Goal: Transaction & Acquisition: Purchase product/service

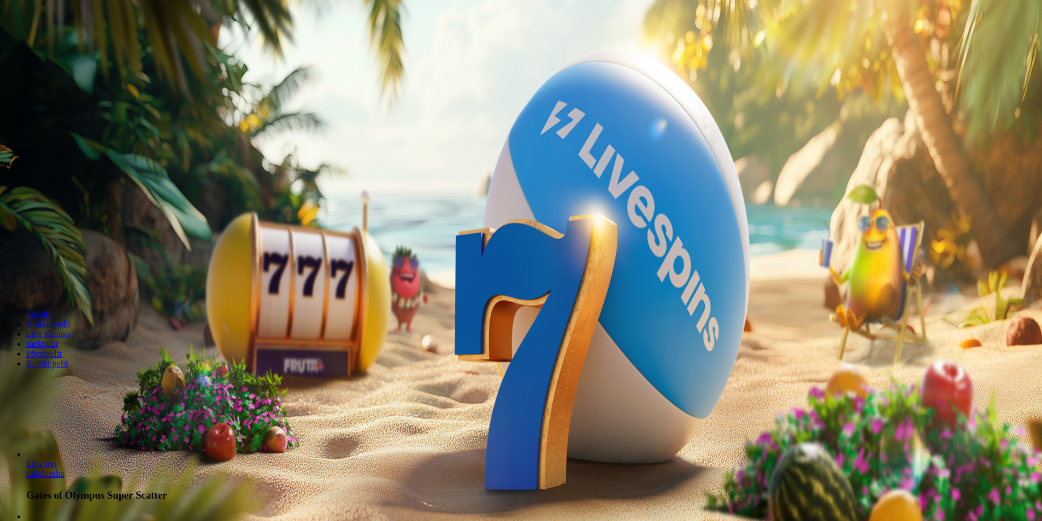
click at [33, 44] on span "Talletus" at bounding box center [21, 40] width 25 height 8
click at [82, 257] on input "***" at bounding box center [43, 262] width 78 height 11
type input "*"
type input "**"
click at [74, 279] on span "TALLETA JA PELAA" at bounding box center [42, 283] width 66 height 8
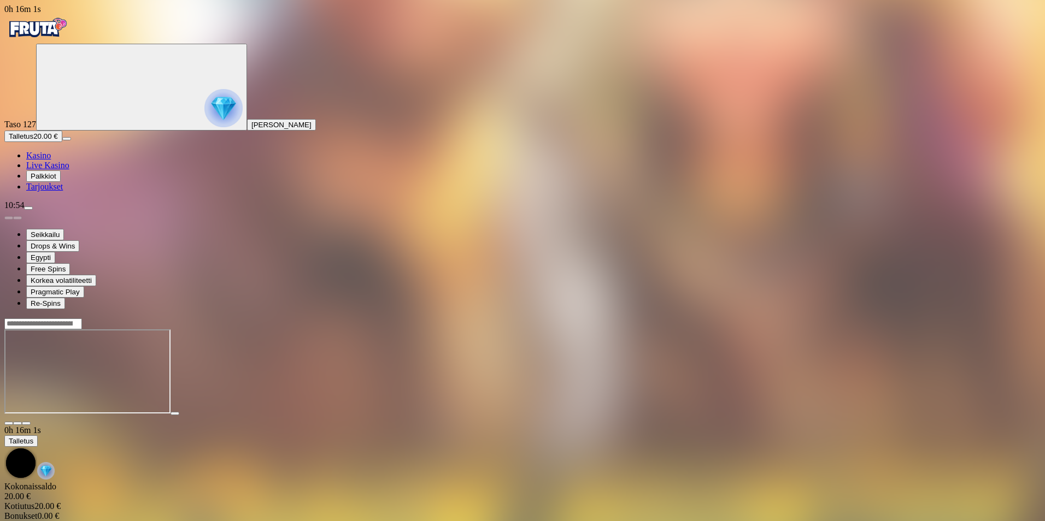
click at [9, 424] on span "close icon" at bounding box center [9, 424] width 0 height 0
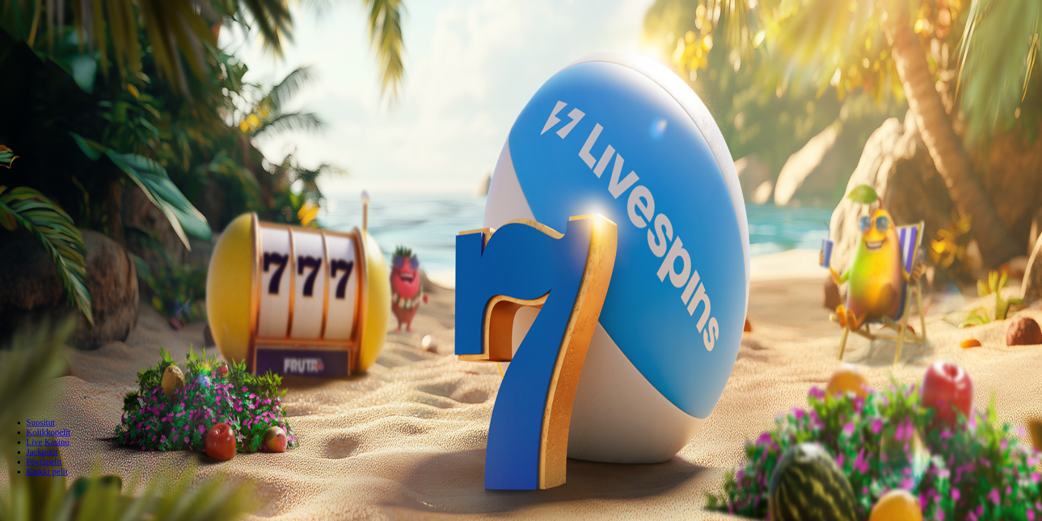
click at [28, 208] on span "menu icon" at bounding box center [28, 208] width 0 height 0
click at [39, 306] on button "Kotiutus" at bounding box center [21, 311] width 35 height 11
click at [82, 291] on input "number" at bounding box center [43, 296] width 78 height 11
type input "**"
click at [39, 312] on button "Kotiutus" at bounding box center [21, 317] width 35 height 11
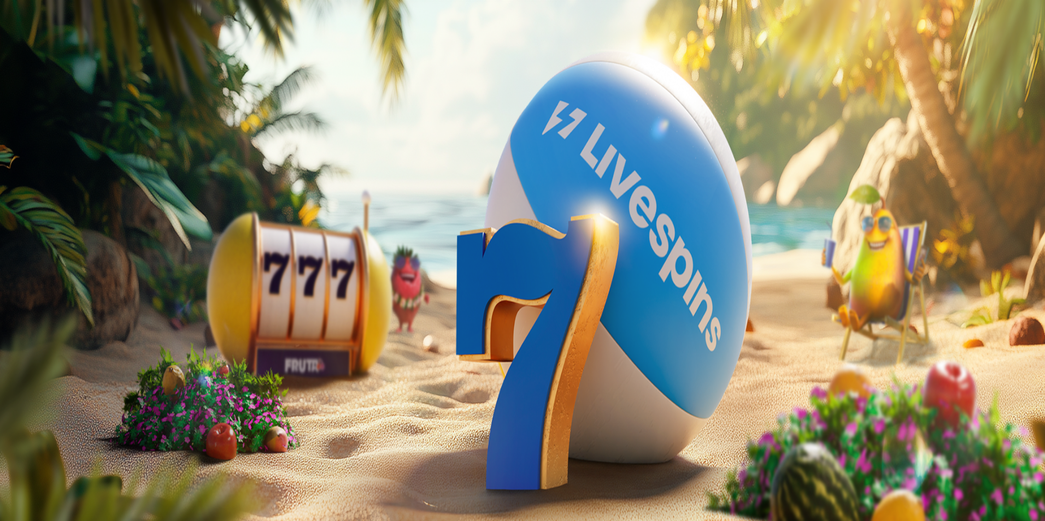
click at [9, 265] on span "close icon" at bounding box center [9, 265] width 0 height 0
click at [28, 208] on span "menu icon" at bounding box center [28, 208] width 0 height 0
click at [56, 180] on span "Palkkiot" at bounding box center [44, 176] width 26 height 8
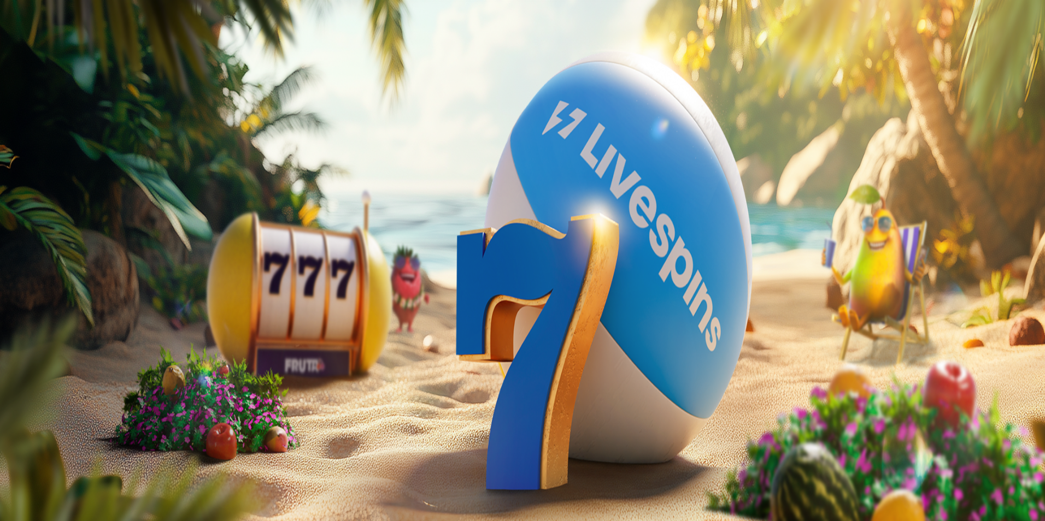
click at [9, 265] on span "close icon" at bounding box center [9, 265] width 0 height 0
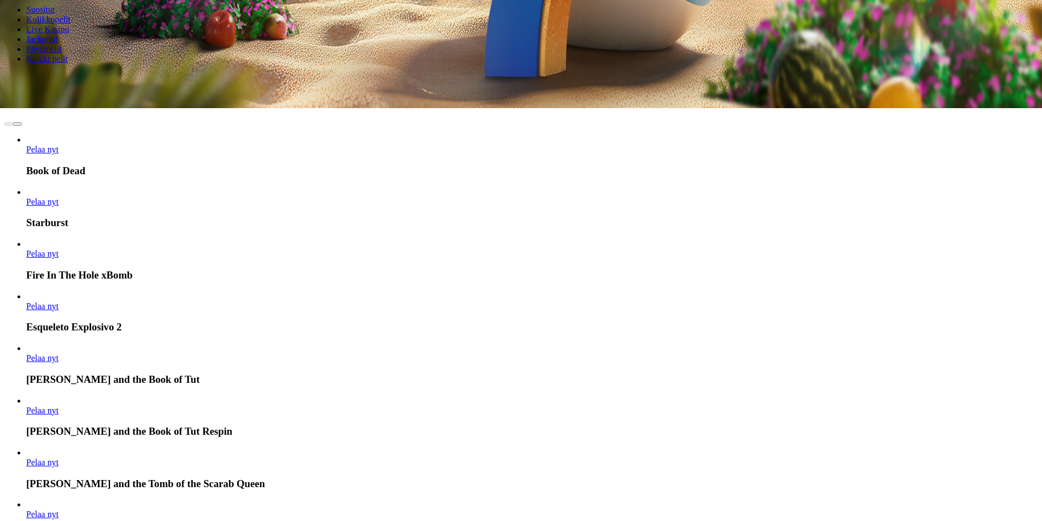
scroll to position [419, 0]
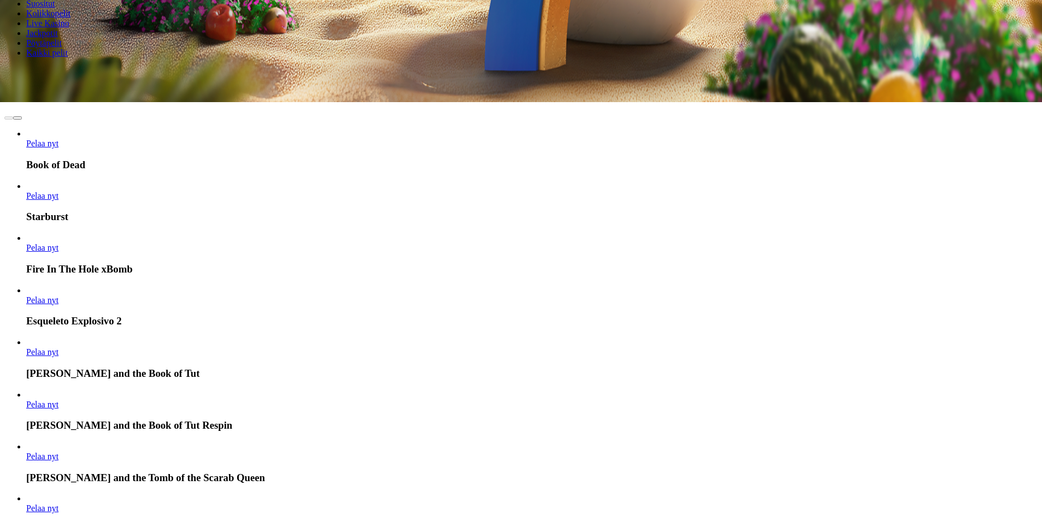
click at [58, 452] on link "Pelaa nyt" at bounding box center [42, 456] width 32 height 9
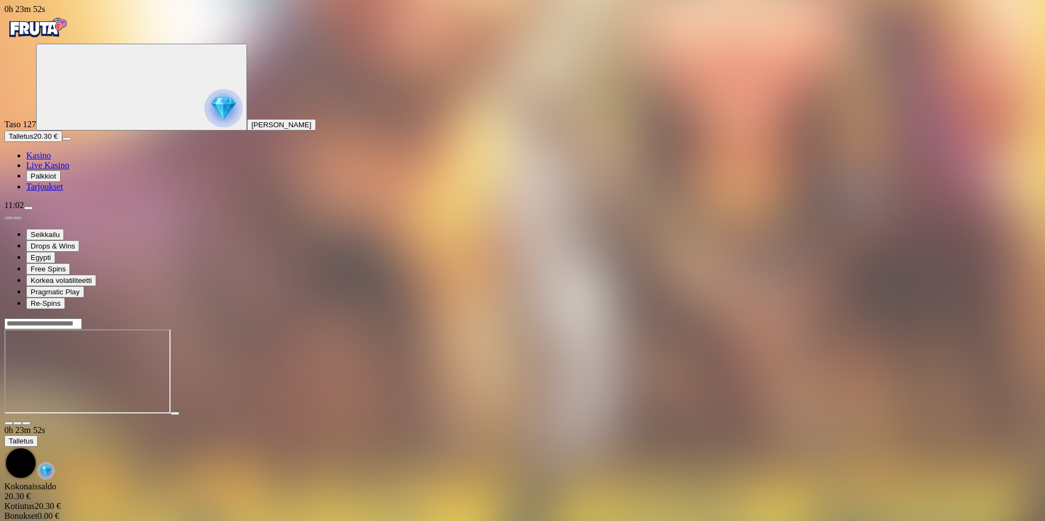
click at [9, 424] on span "close icon" at bounding box center [9, 424] width 0 height 0
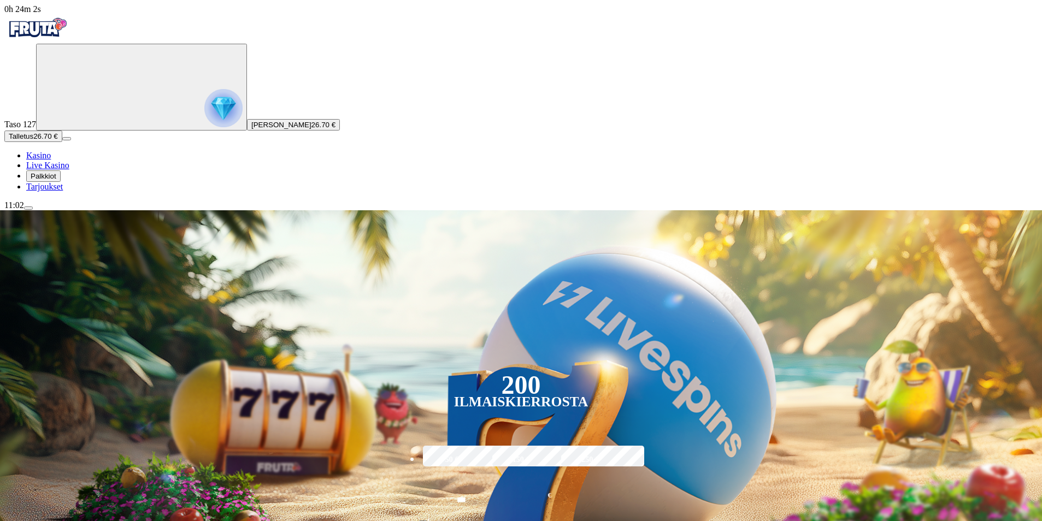
click at [28, 208] on span "menu icon" at bounding box center [28, 208] width 0 height 0
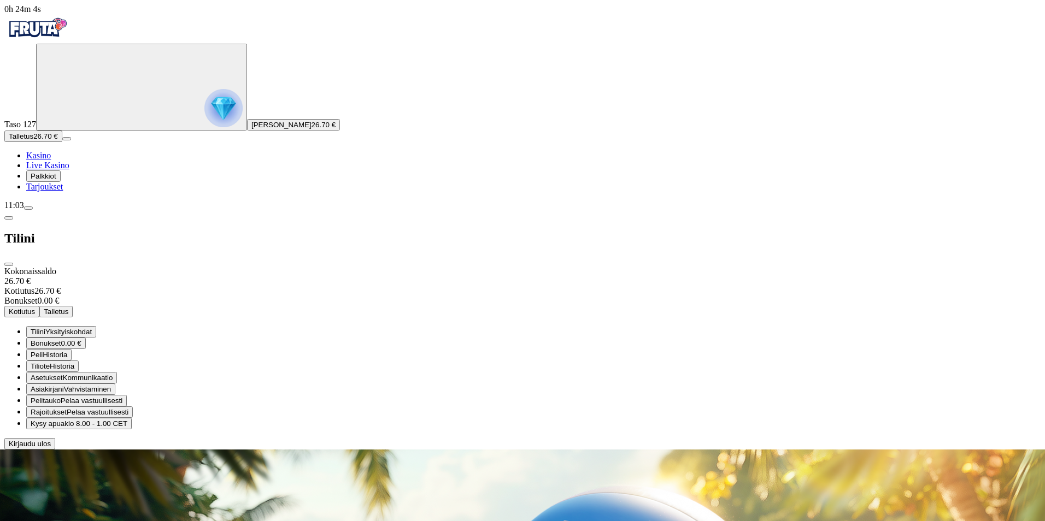
click at [55, 450] on button "Kirjaudu ulos" at bounding box center [29, 443] width 51 height 11
